Goal: Transaction & Acquisition: Purchase product/service

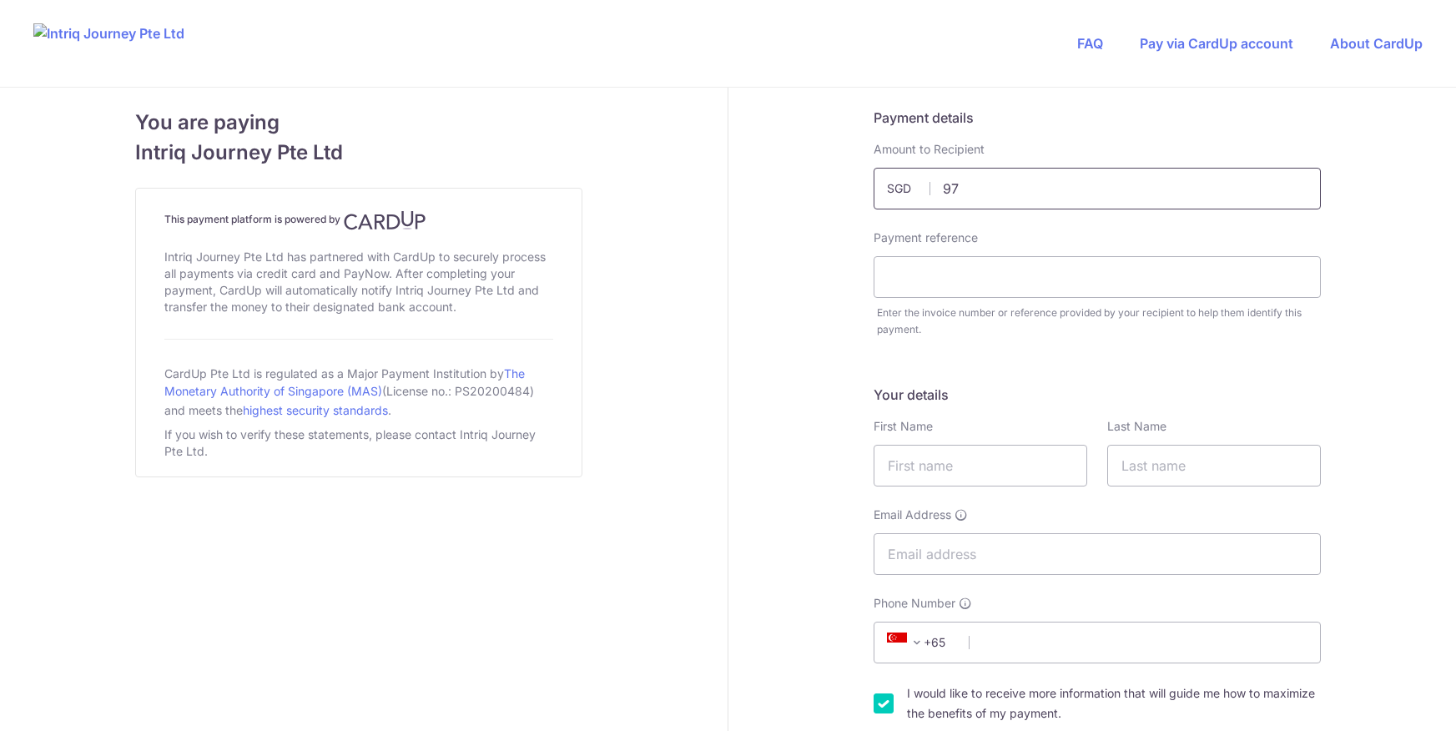
click at [1052, 191] on input "97" at bounding box center [1096, 189] width 447 height 42
click at [942, 275] on input "text" at bounding box center [1096, 277] width 447 height 42
type input "9493.00"
click at [977, 285] on input "text" at bounding box center [1096, 277] width 447 height 42
type input "Invoice 3514"
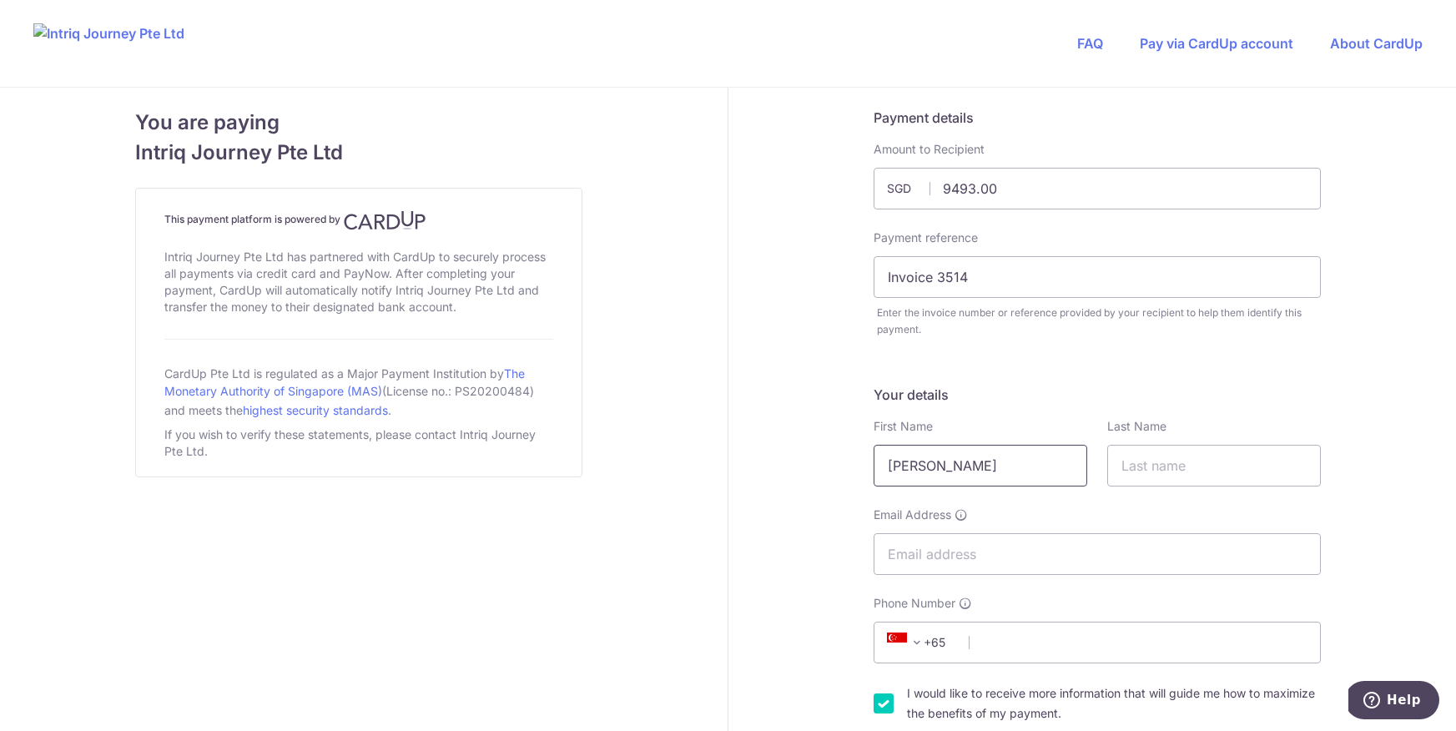
type input "[PERSON_NAME]"
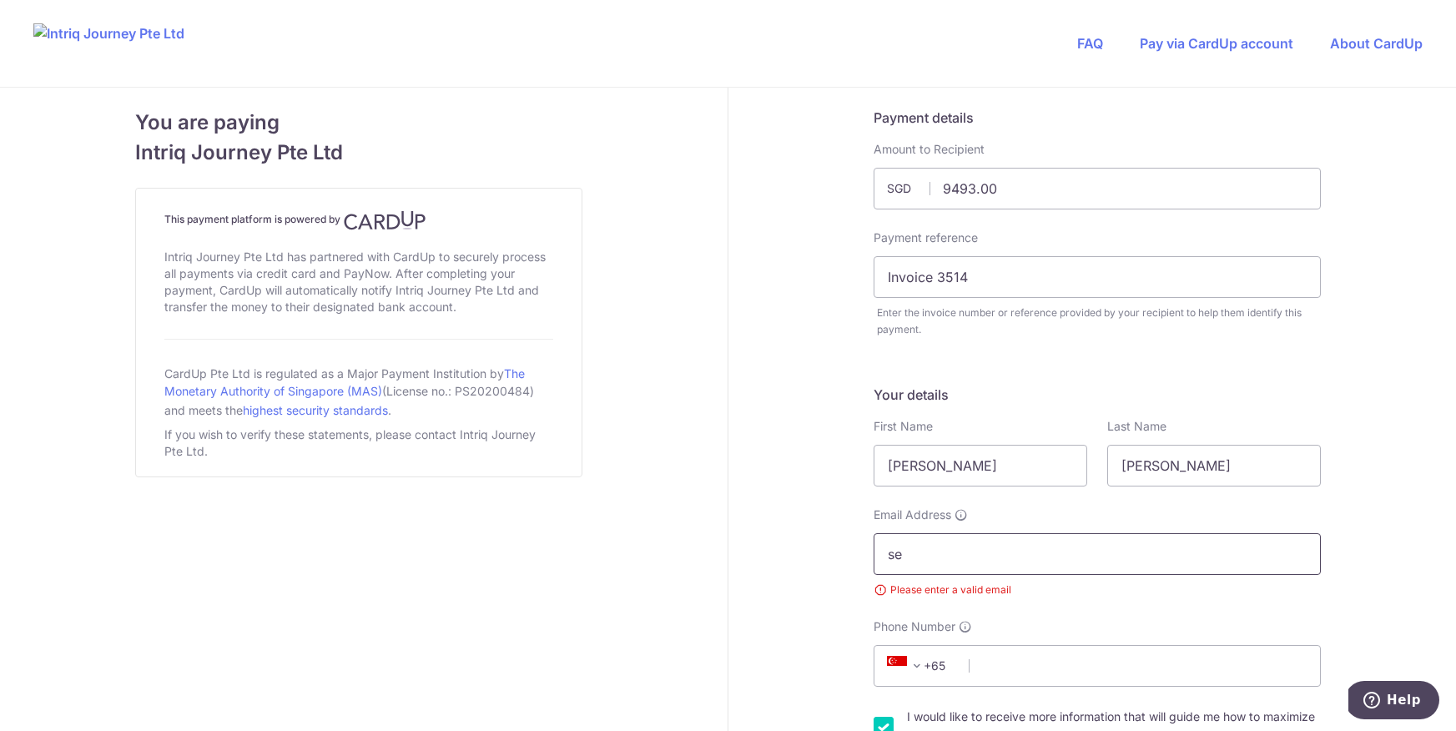
type input "[EMAIL_ADDRESS][DOMAIN_NAME]"
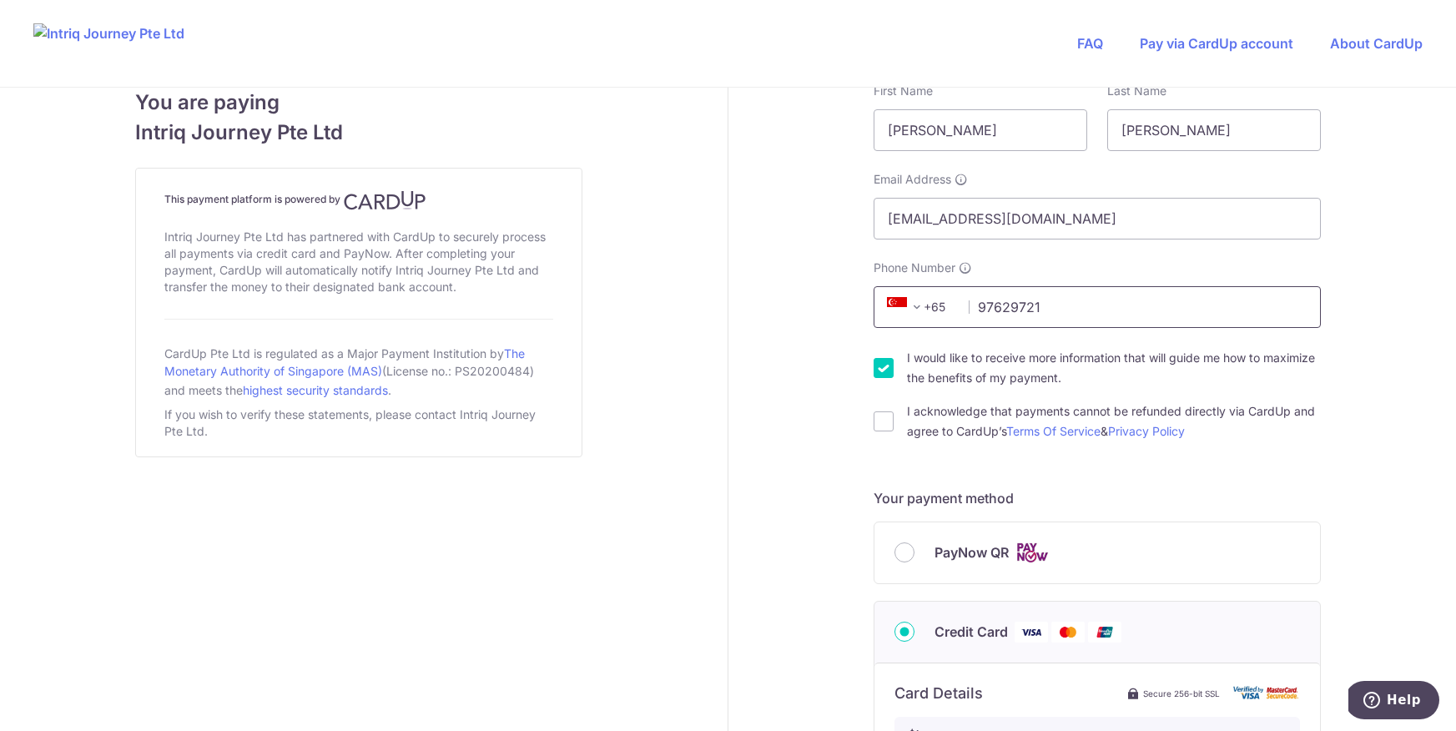
scroll to position [355, 0]
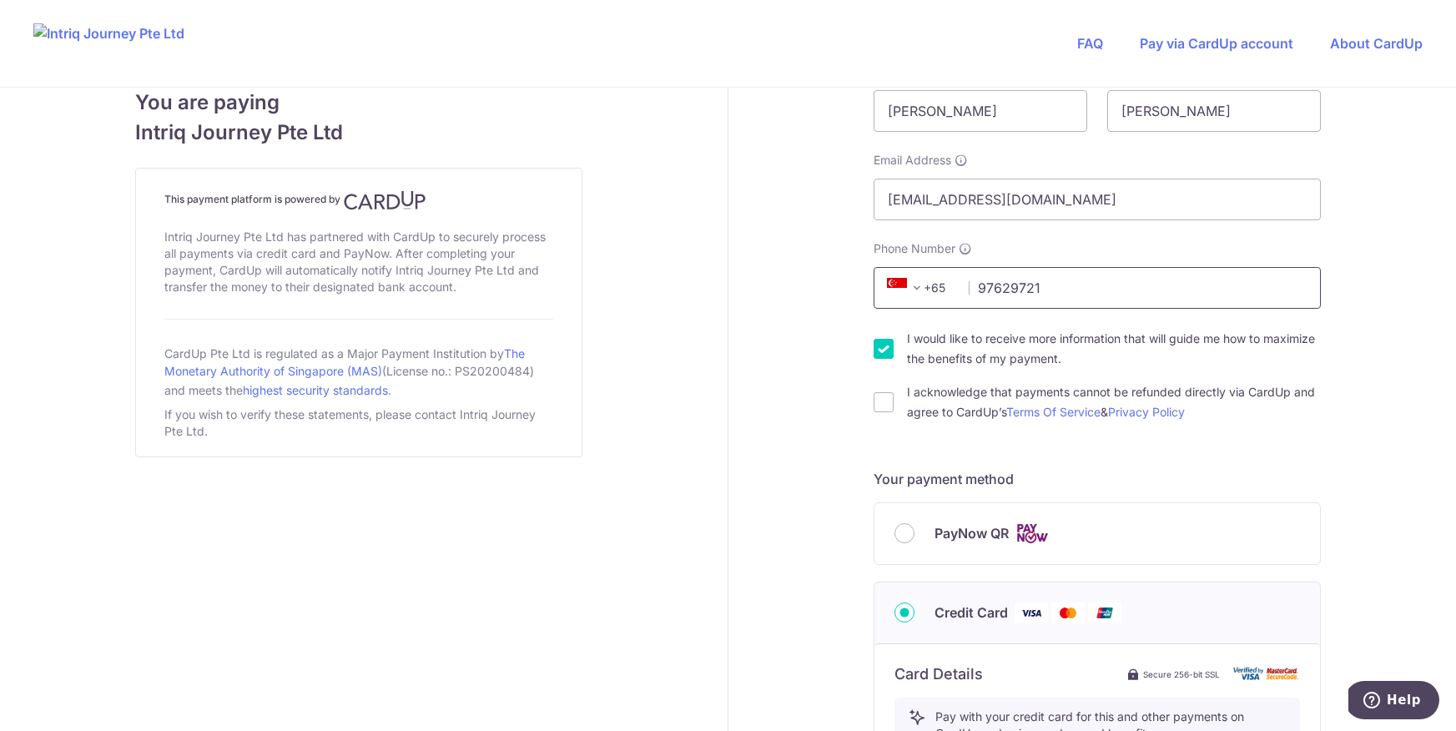
type input "97629721"
click at [890, 346] on div "I would like to receive more information that will guide me how to maximize the…" at bounding box center [1096, 349] width 447 height 40
click at [878, 404] on input "I acknowledge that payments cannot be refunded directly via CardUp and agree to…" at bounding box center [883, 402] width 20 height 20
checkbox input "true"
click at [879, 351] on input "I would like to receive more information that will guide me how to maximize the…" at bounding box center [883, 349] width 20 height 20
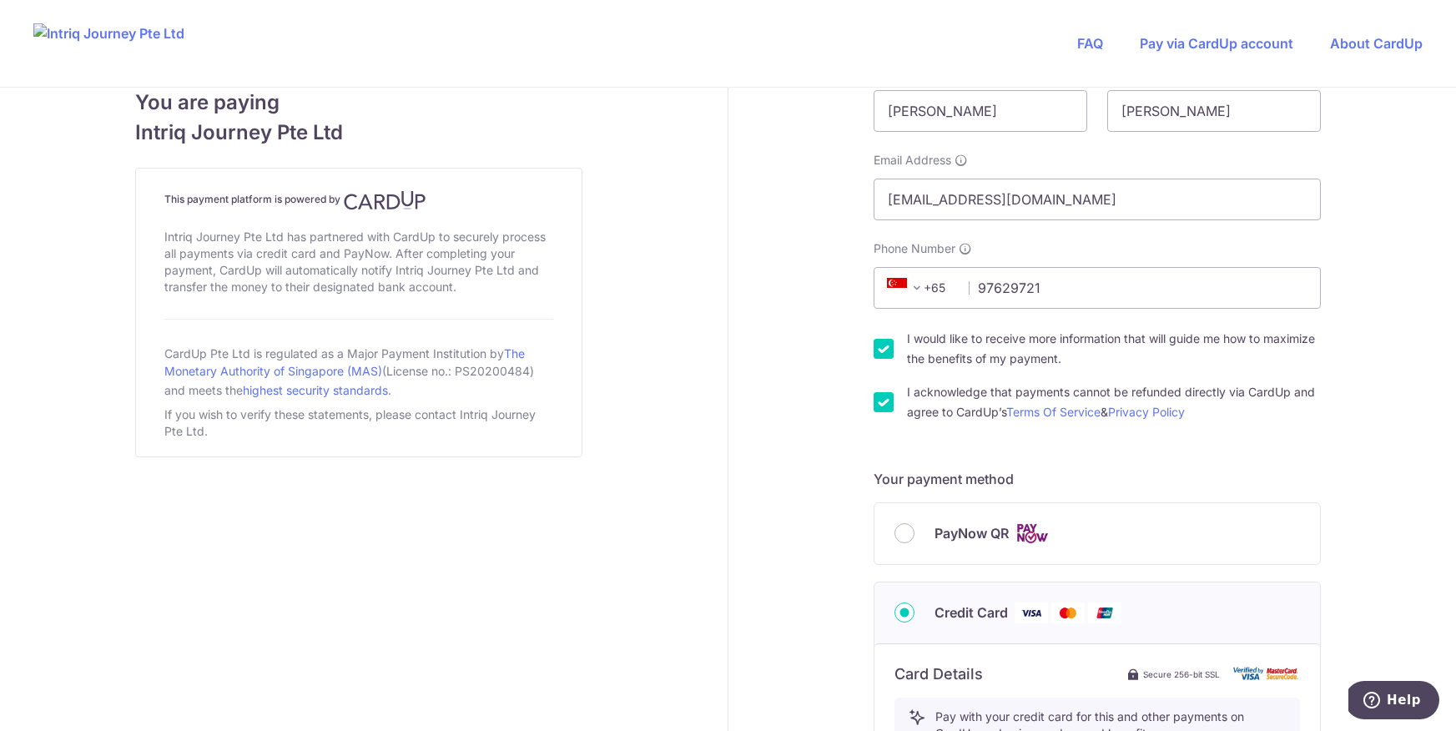
checkbox input "false"
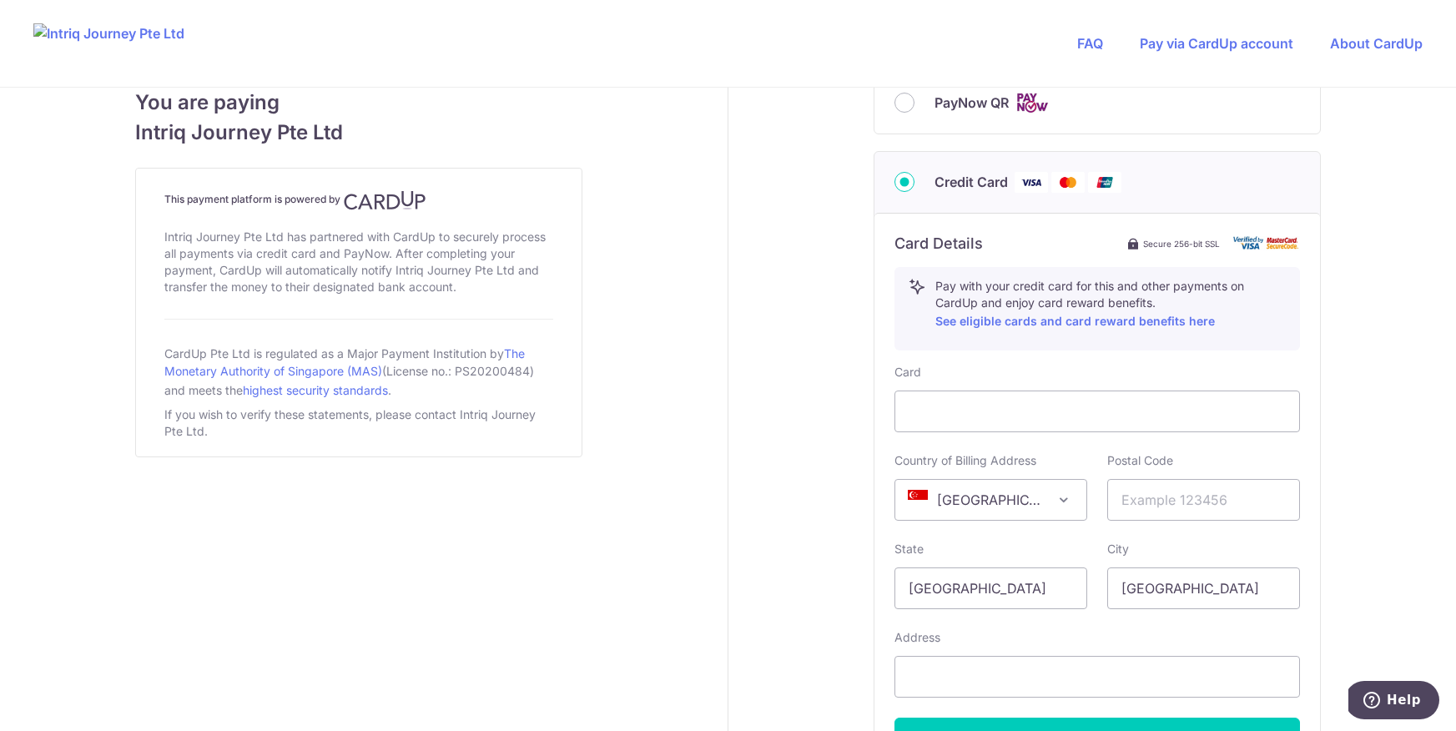
scroll to position [976, 0]
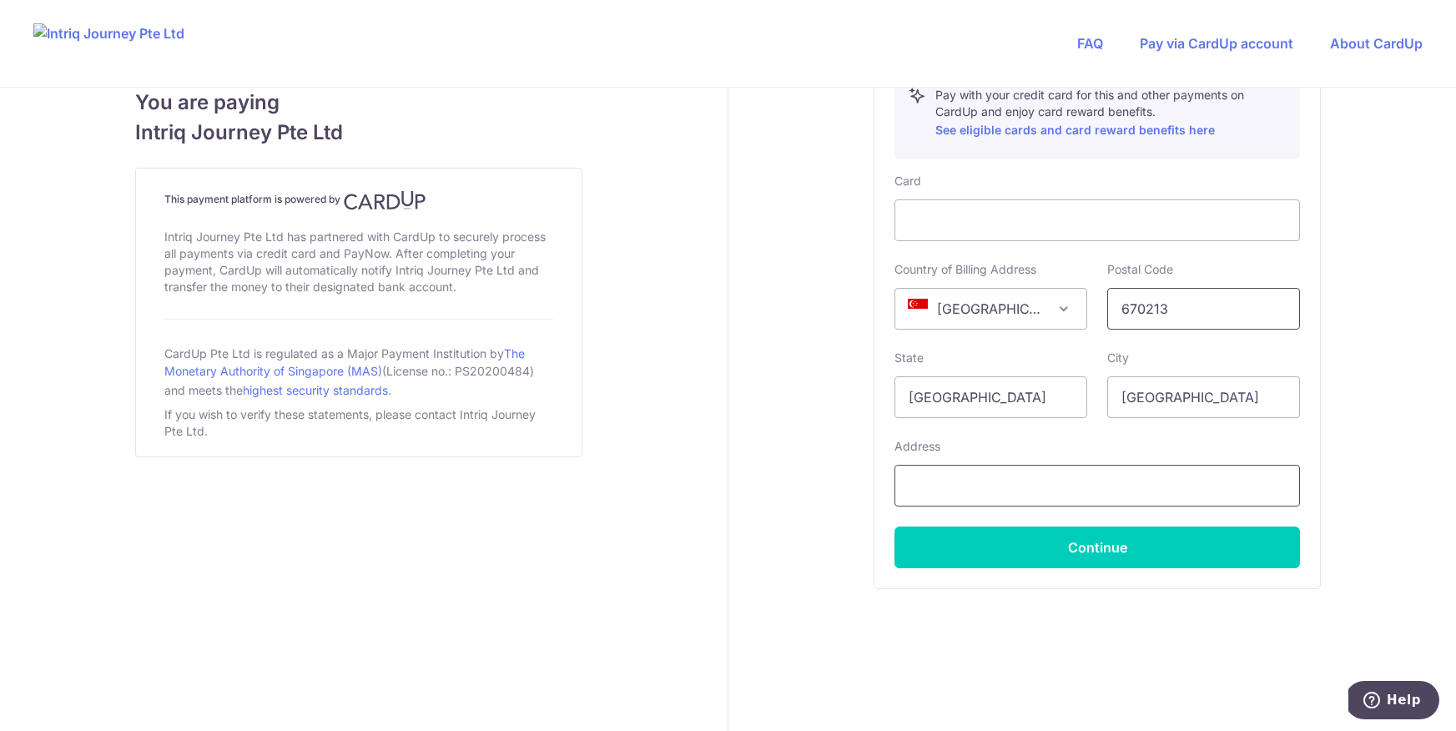
type input "670213"
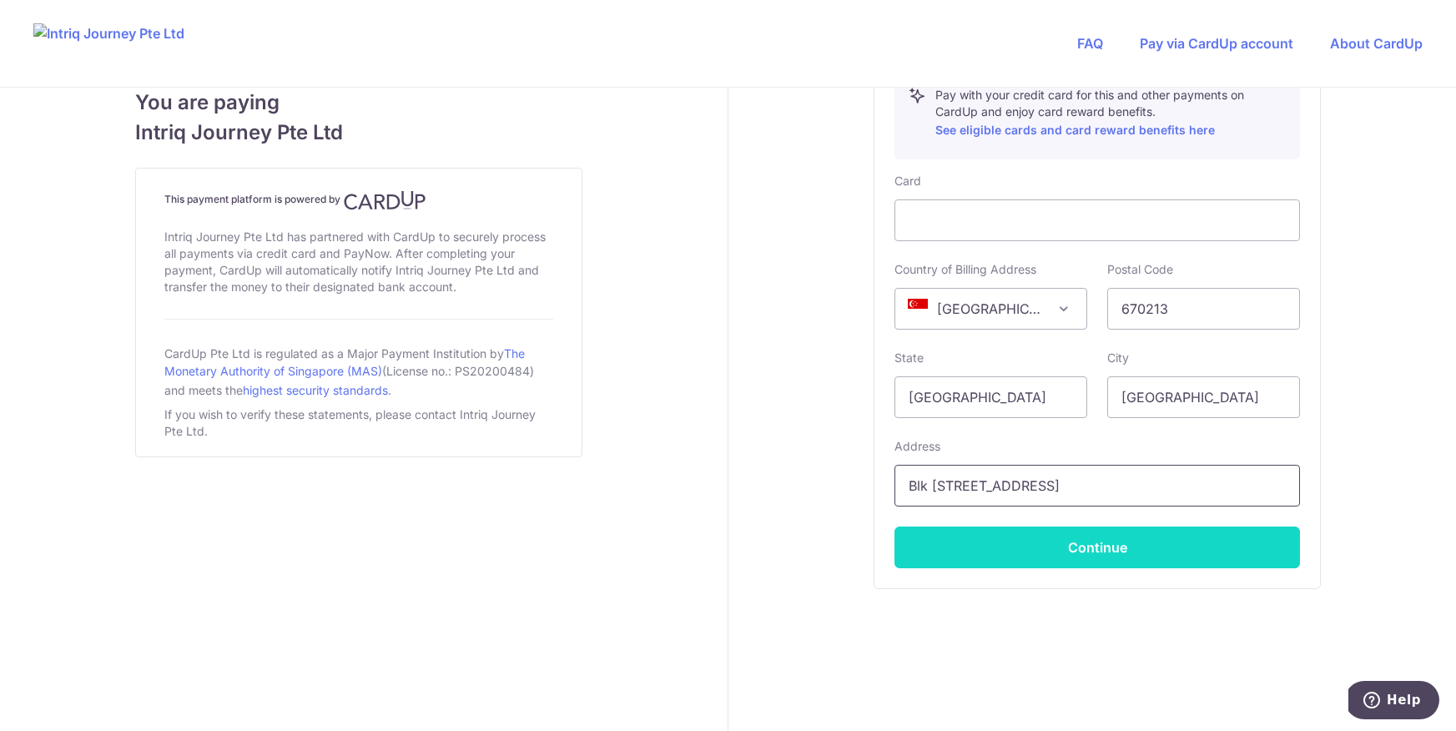
type input "Blk [STREET_ADDRESS]"
click at [1098, 559] on button "Continue" at bounding box center [1096, 547] width 405 height 42
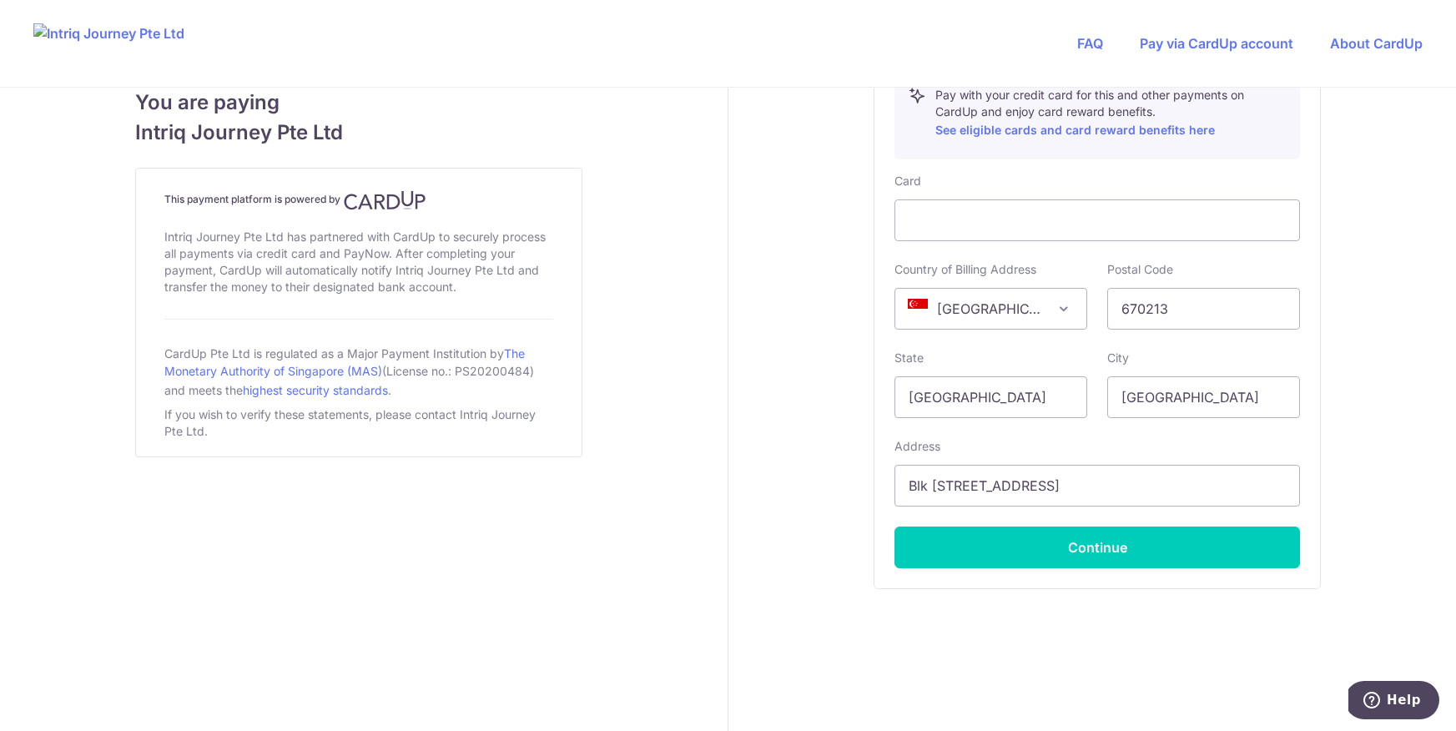
type input "**** 3551"
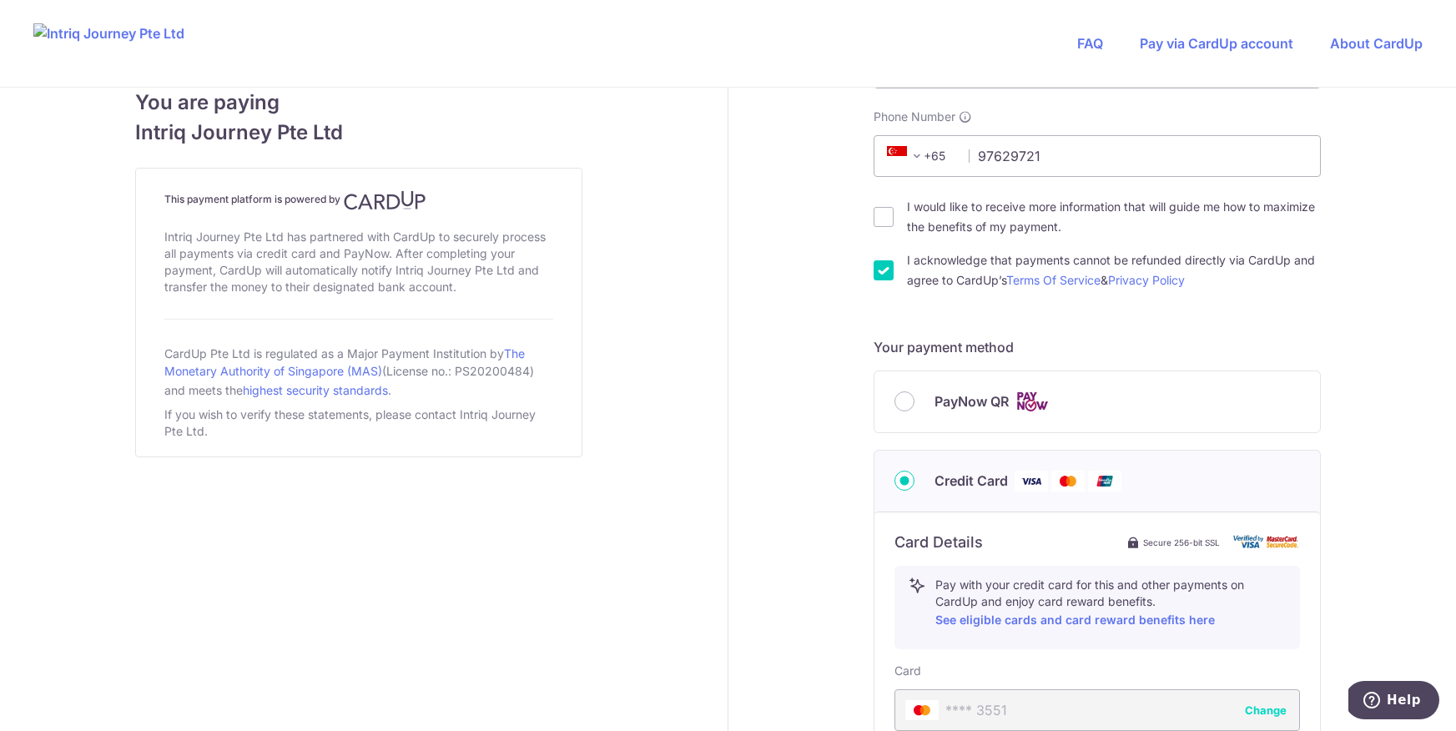
scroll to position [805, 0]
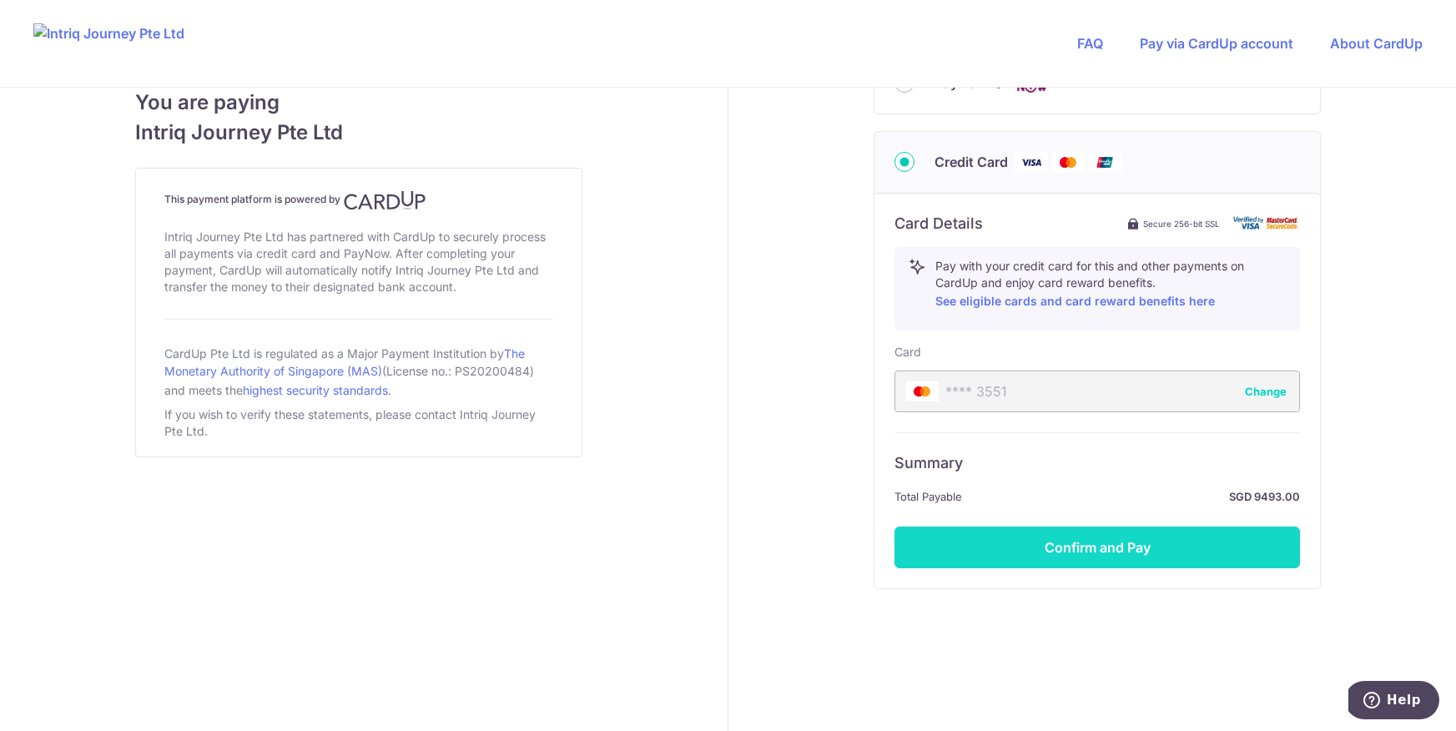
click at [1090, 548] on button "Confirm and Pay" at bounding box center [1096, 547] width 405 height 42
